Goal: Information Seeking & Learning: Find specific fact

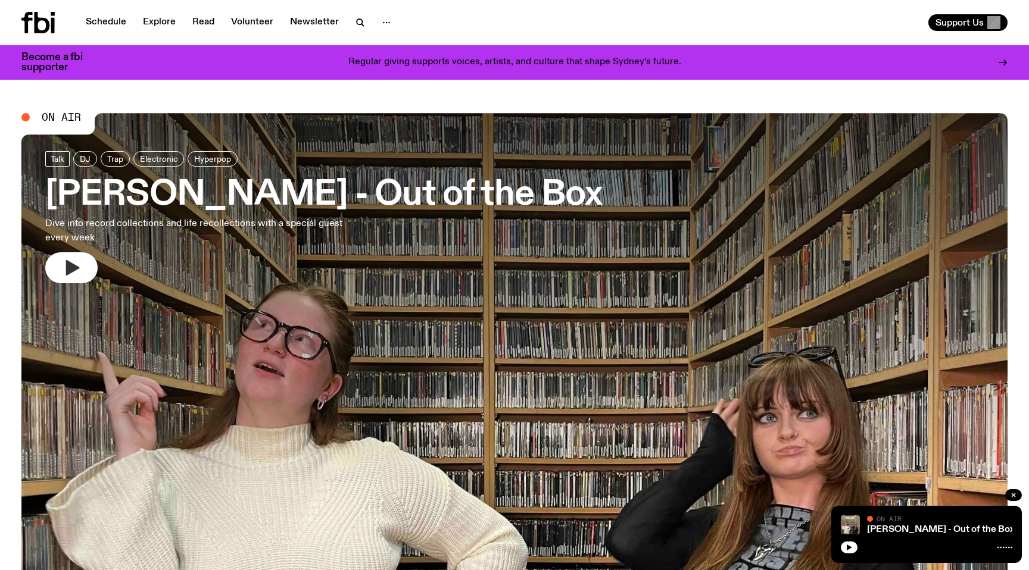
click at [56, 268] on button "button" at bounding box center [71, 267] width 52 height 31
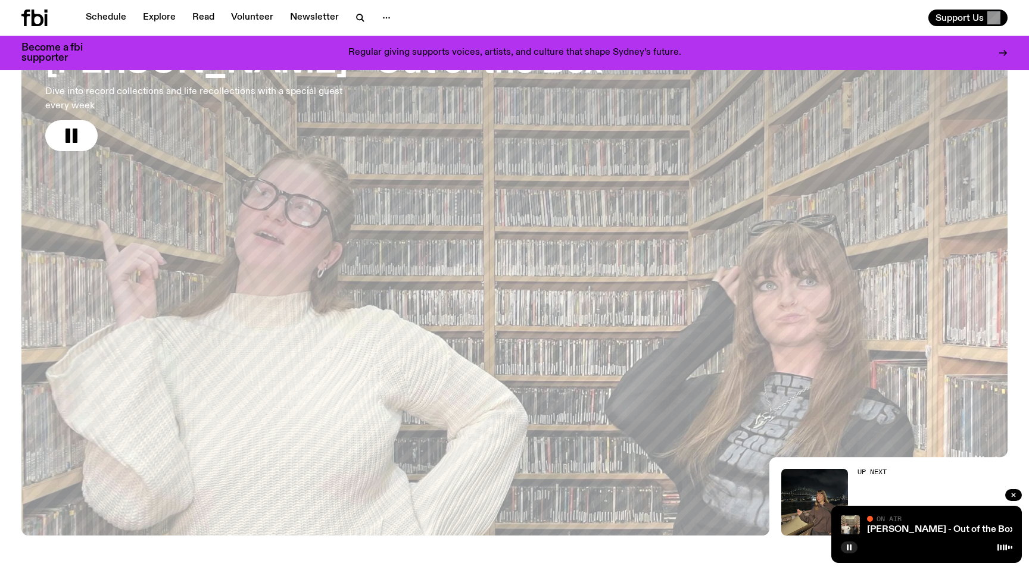
scroll to position [126, 0]
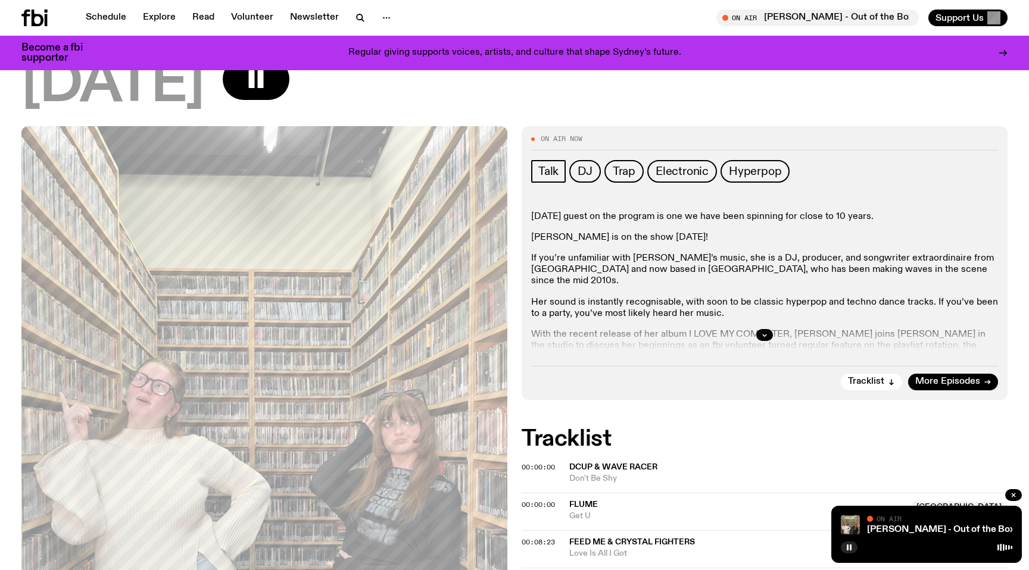
scroll to position [103, 0]
click at [770, 335] on button "button" at bounding box center [764, 336] width 17 height 12
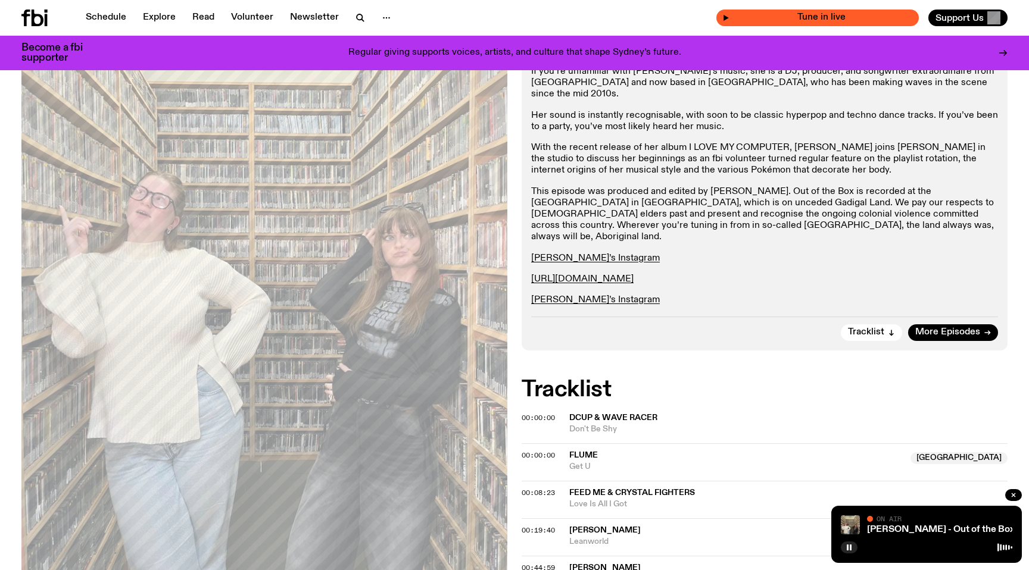
scroll to position [289, 0]
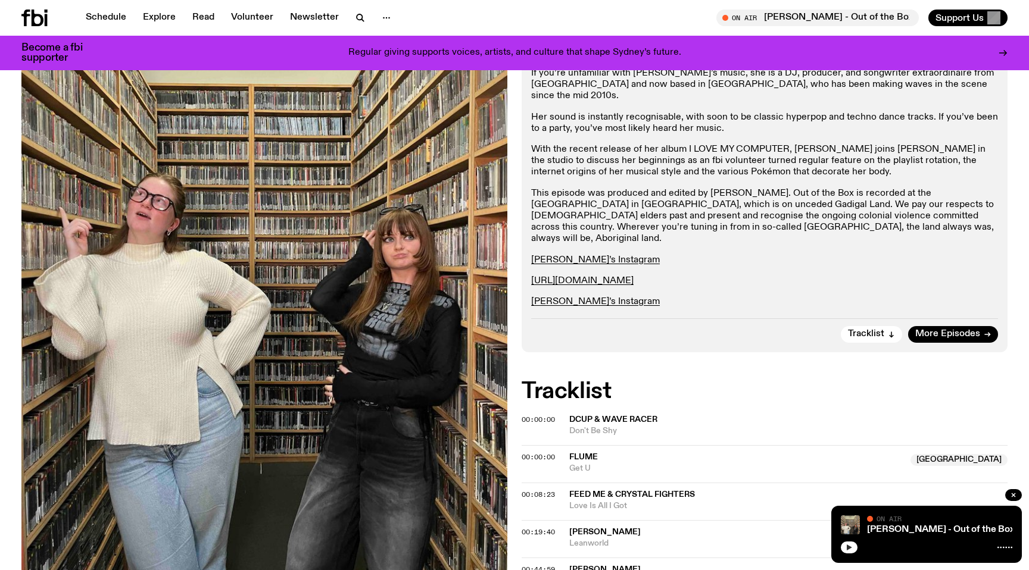
click at [850, 547] on icon "button" at bounding box center [849, 548] width 5 height 6
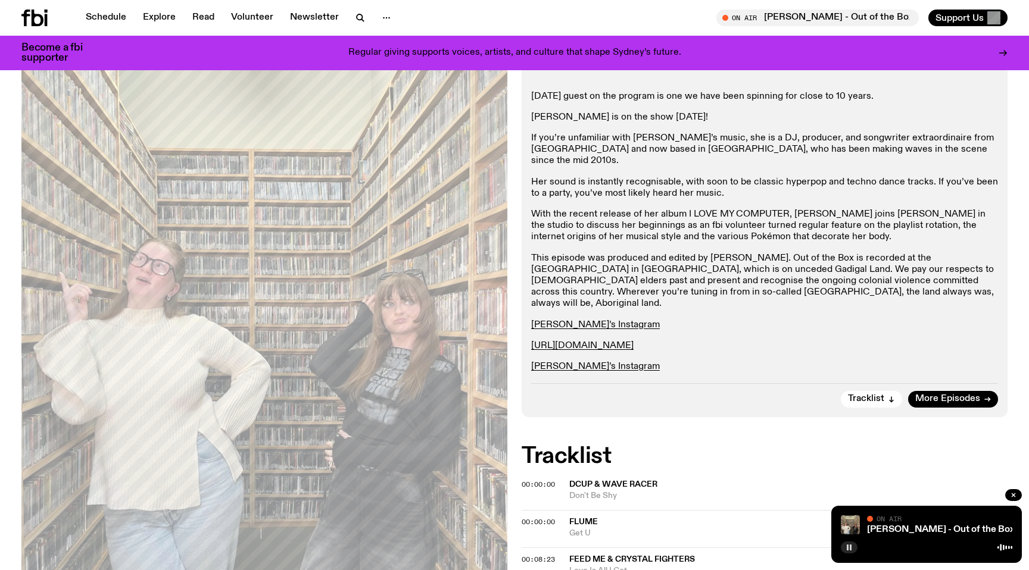
scroll to position [221, 0]
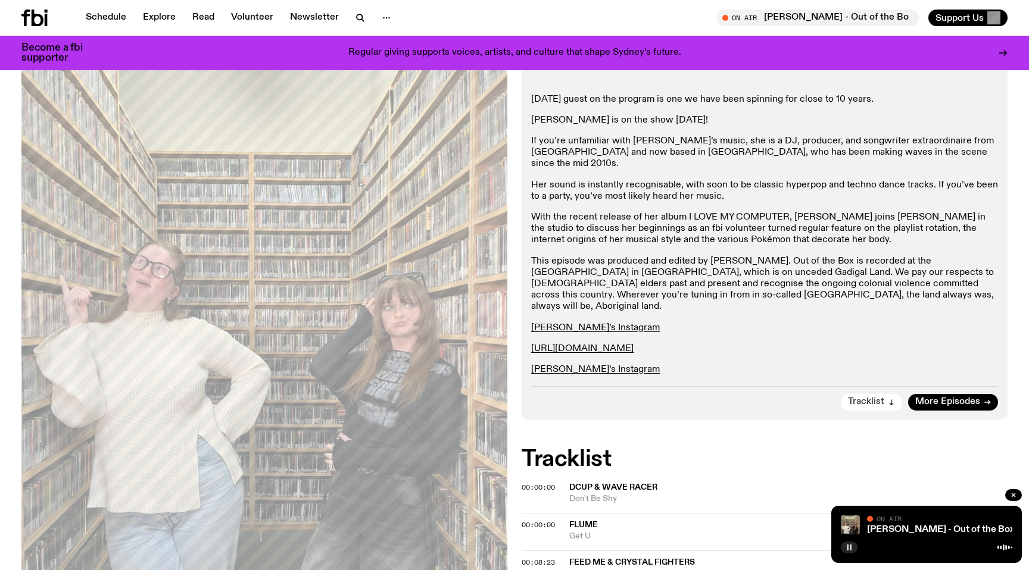
click at [887, 395] on button "Tracklist" at bounding box center [871, 402] width 61 height 17
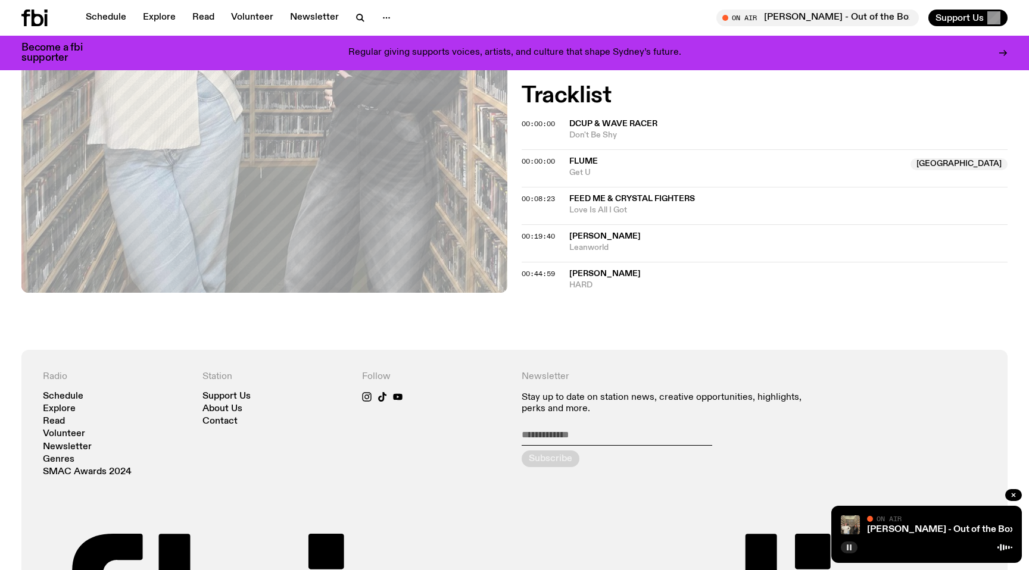
scroll to position [582, 0]
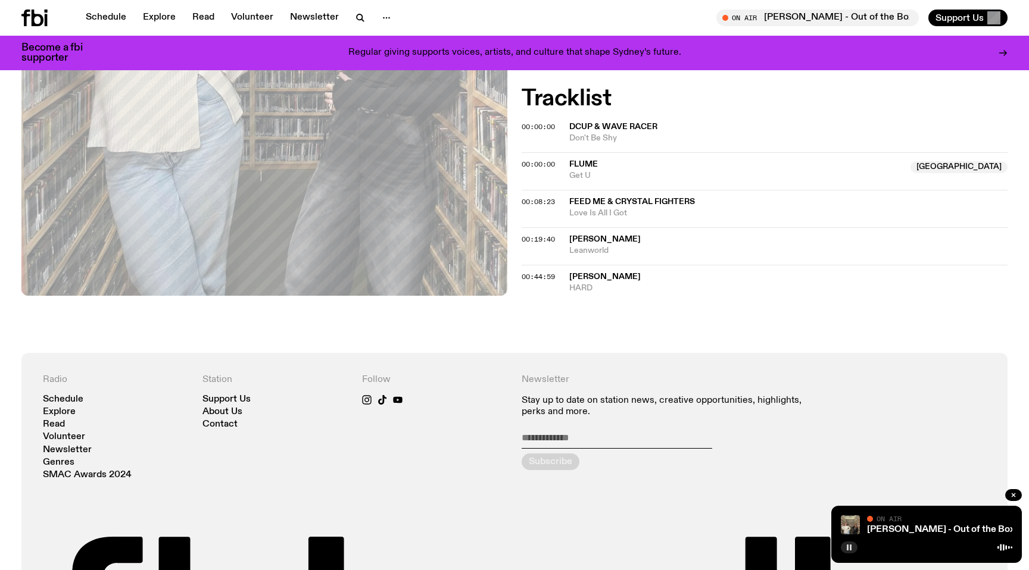
click at [777, 336] on div "On Air Now Talk DJ Trap Electronic Hyperpop [DATE] guest on the program is one …" at bounding box center [514, 0] width 1029 height 704
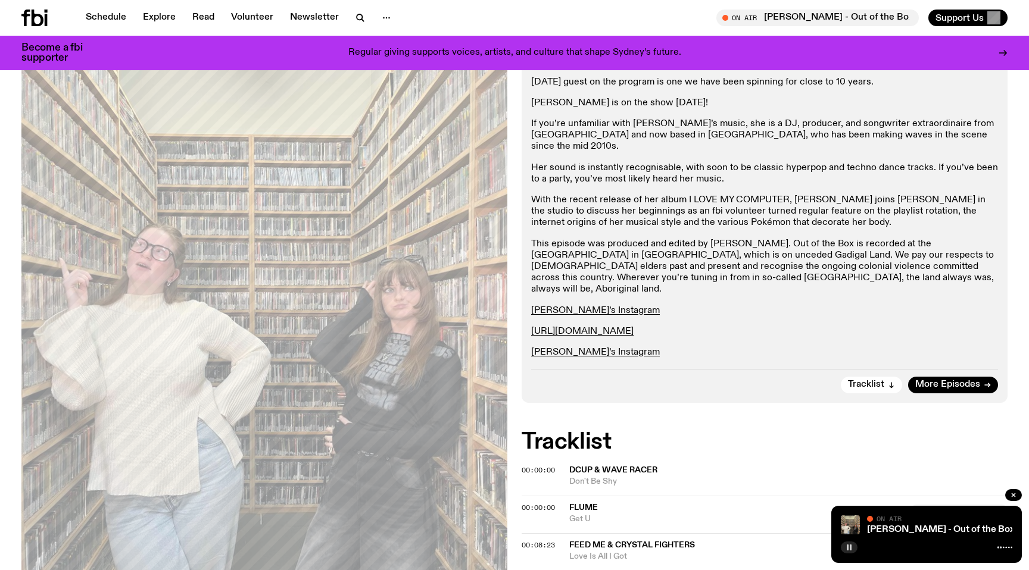
scroll to position [0, 0]
